Goal: Find specific page/section: Find specific page/section

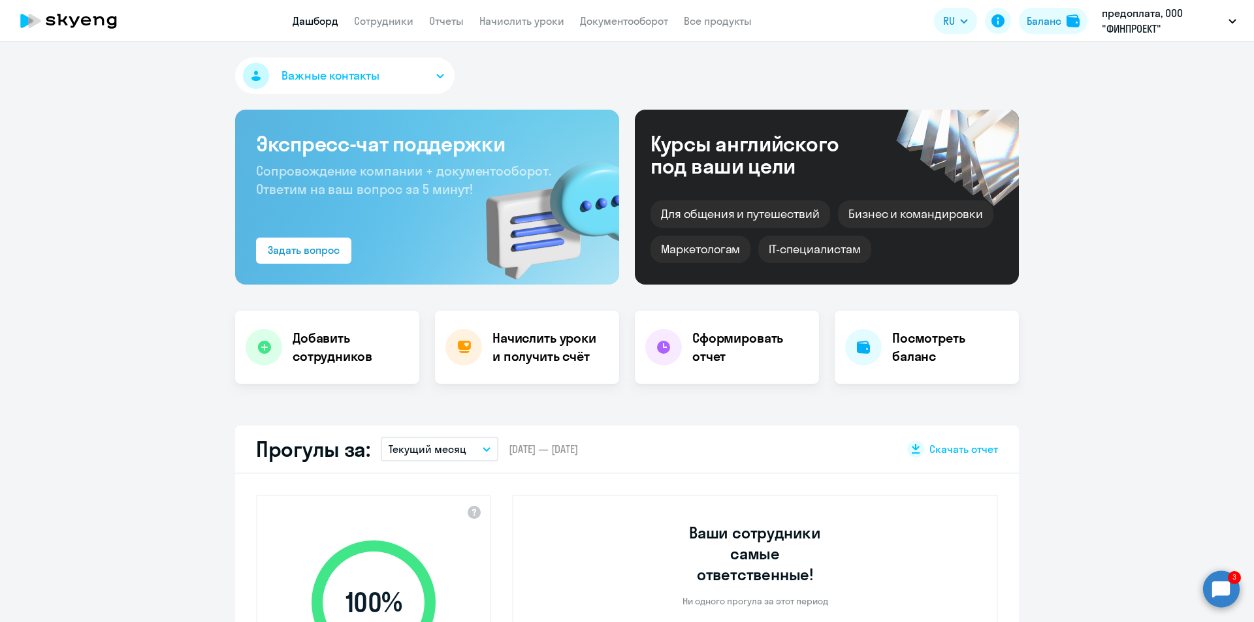
select select "30"
click at [407, 18] on link "Сотрудники" at bounding box center [383, 20] width 59 height 13
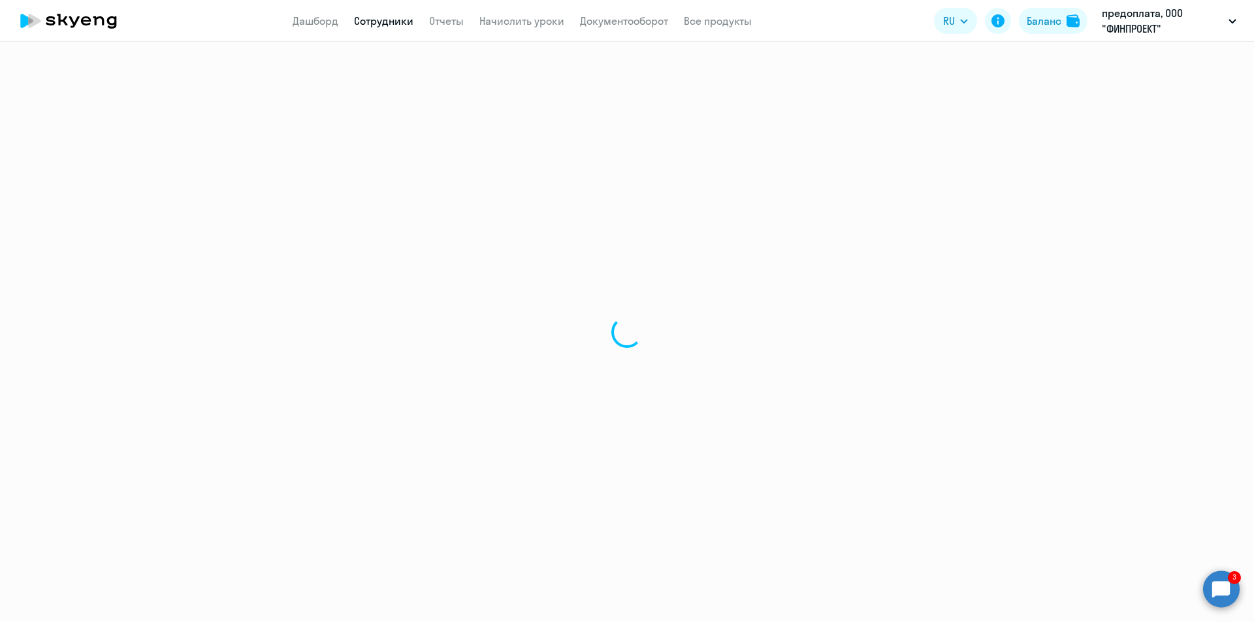
select select "30"
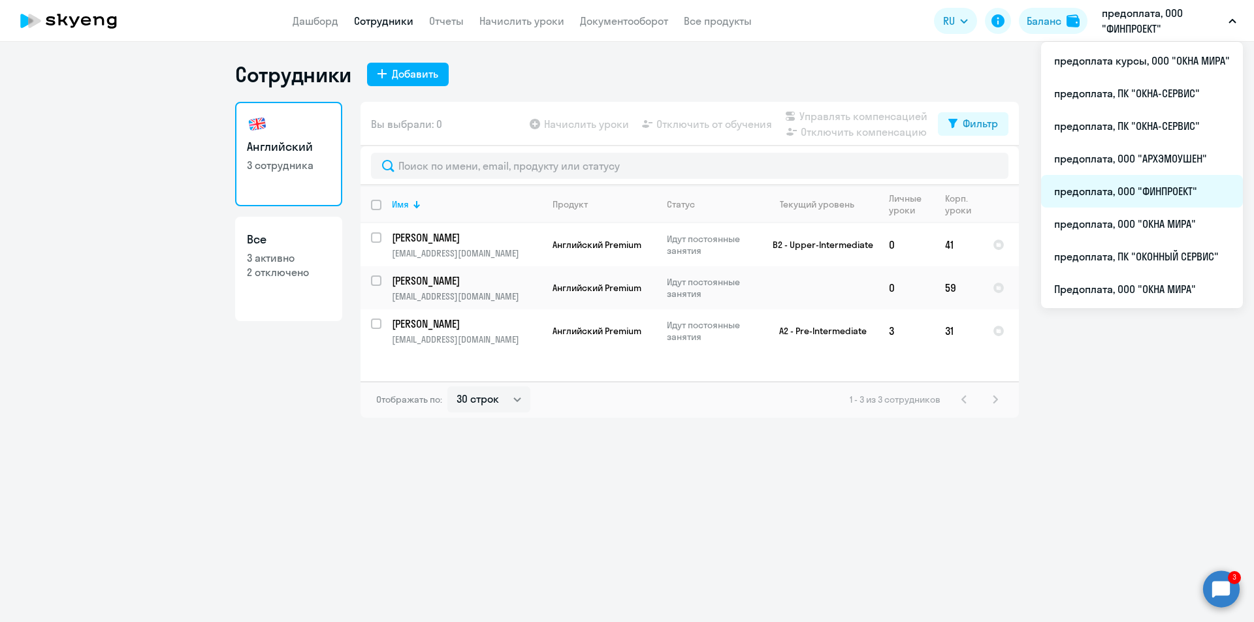
click at [1150, 187] on li "предоплата, ООО "ФИНПРОЕКТ"" at bounding box center [1142, 191] width 202 height 33
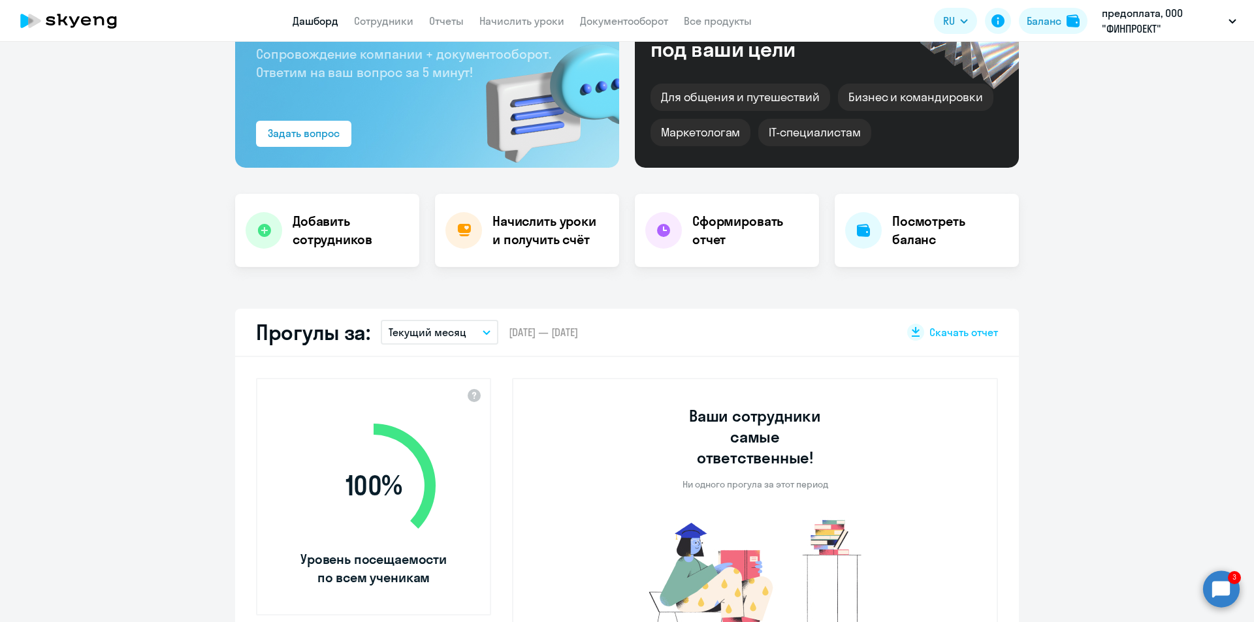
select select "30"
